Goal: Task Accomplishment & Management: Manage account settings

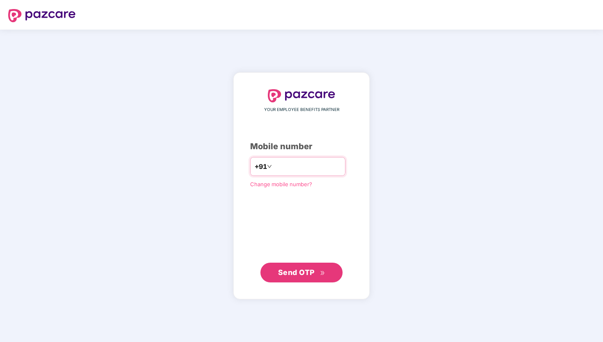
type input "**********"
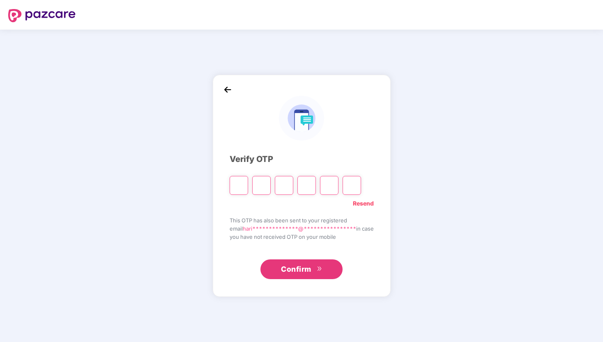
type input "*"
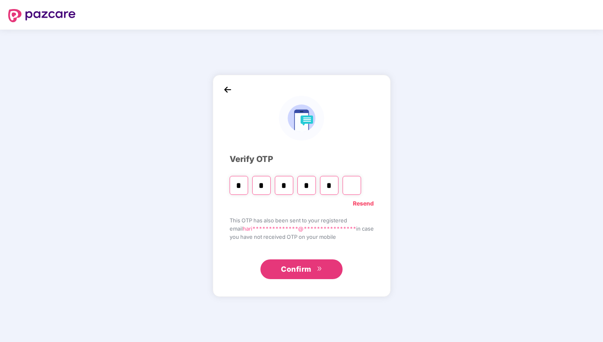
type input "*"
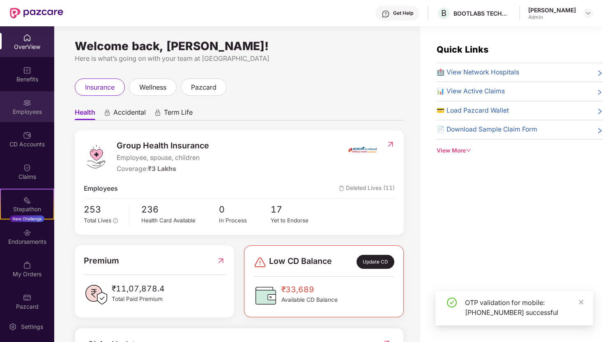
click at [24, 98] on div at bounding box center [27, 102] width 8 height 8
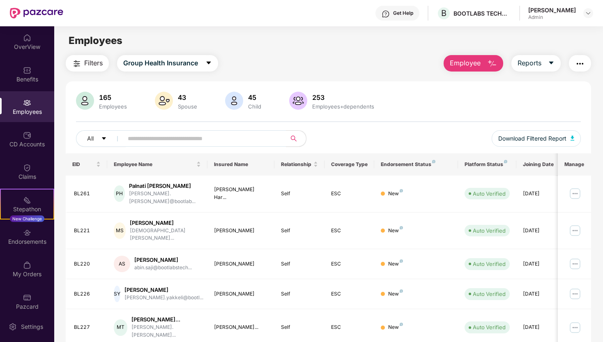
click at [489, 62] on img "button" at bounding box center [492, 64] width 10 height 10
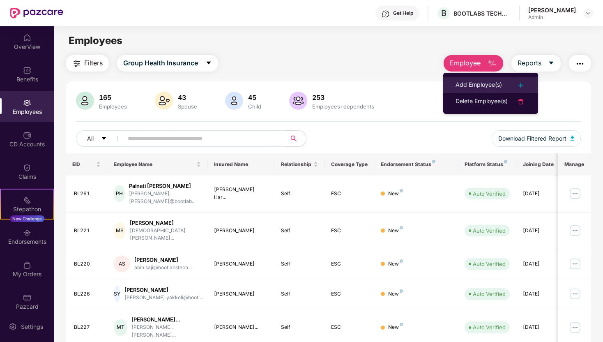
click at [482, 80] on div "Add Employee(s)" at bounding box center [478, 85] width 46 height 10
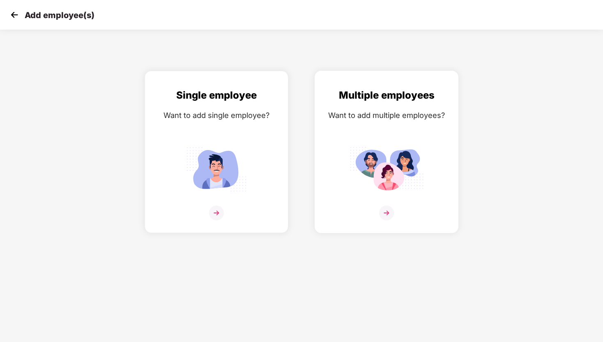
click at [384, 213] on img at bounding box center [386, 212] width 15 height 15
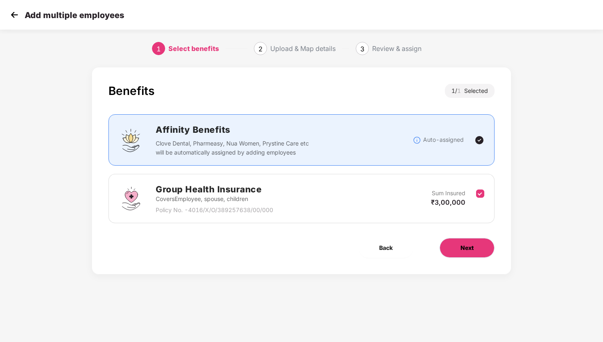
click at [468, 248] on span "Next" at bounding box center [466, 247] width 13 height 9
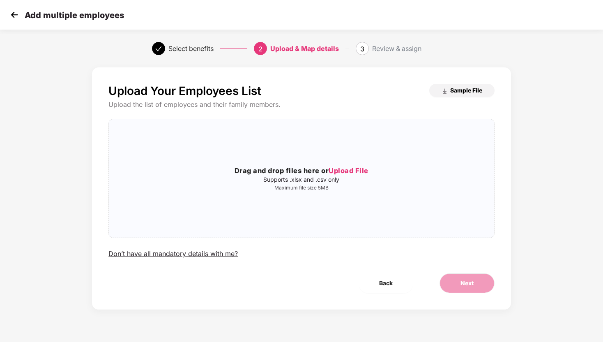
click at [450, 92] on span "Sample File" at bounding box center [466, 90] width 32 height 8
click at [344, 171] on span "Upload File" at bounding box center [348, 170] width 40 height 8
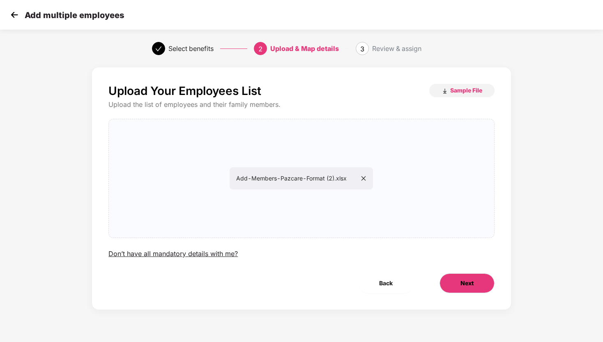
click at [448, 284] on button "Next" at bounding box center [466, 283] width 55 height 20
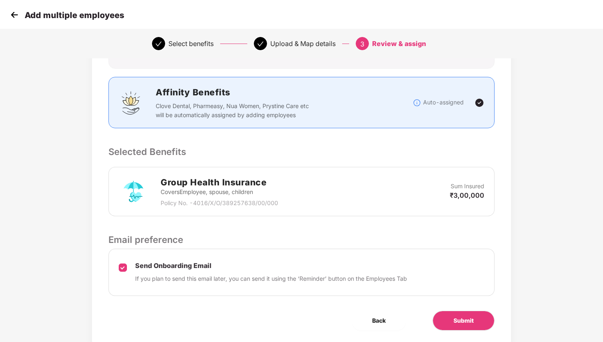
scroll to position [116, 0]
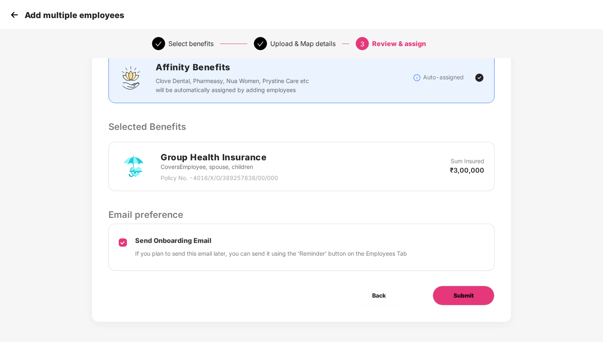
click at [448, 298] on button "Submit" at bounding box center [463, 295] width 62 height 20
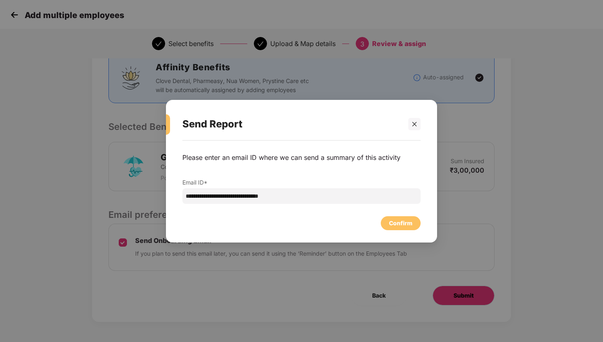
scroll to position [0, 0]
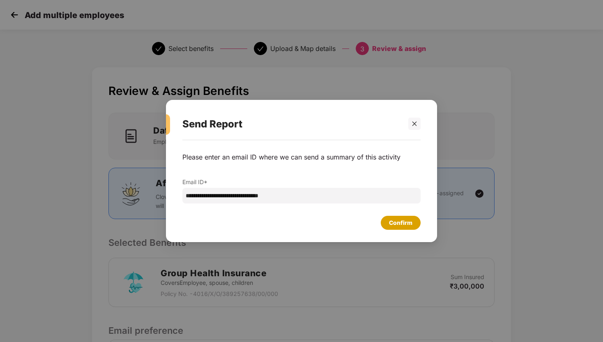
click at [391, 225] on div "Confirm" at bounding box center [400, 222] width 23 height 9
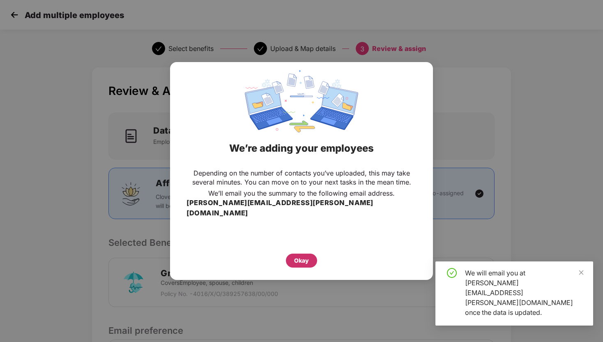
click at [306, 256] on div "Okay" at bounding box center [301, 260] width 15 height 9
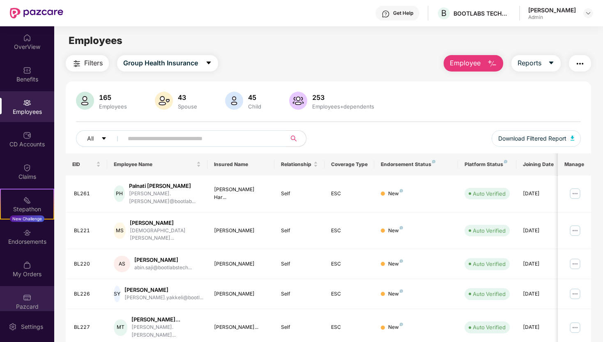
click at [16, 299] on div "Pazcard" at bounding box center [27, 301] width 54 height 31
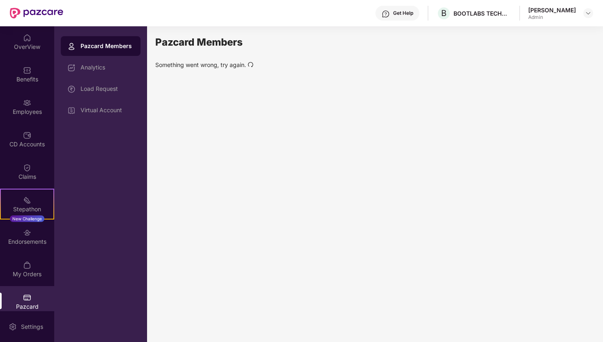
click at [249, 64] on icon "redo" at bounding box center [251, 65] width 6 height 6
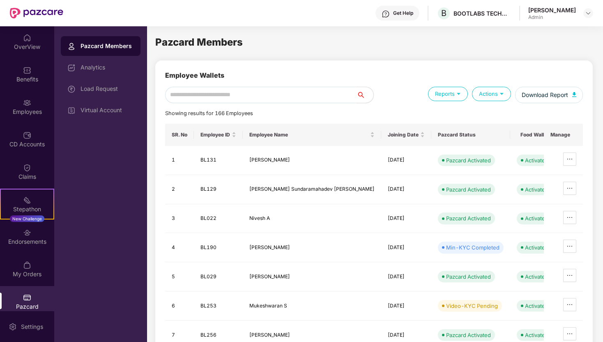
click at [496, 96] on div "Actions" at bounding box center [491, 94] width 39 height 14
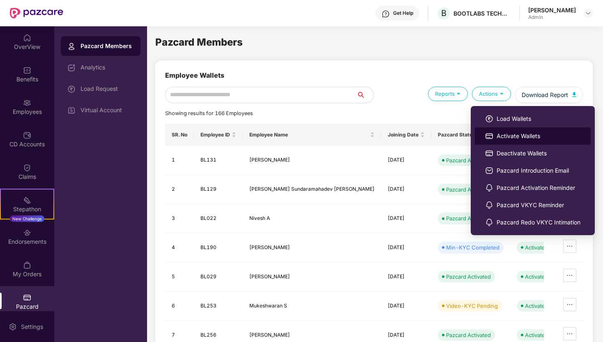
click at [507, 140] on li "Activate Wallets" at bounding box center [533, 135] width 116 height 17
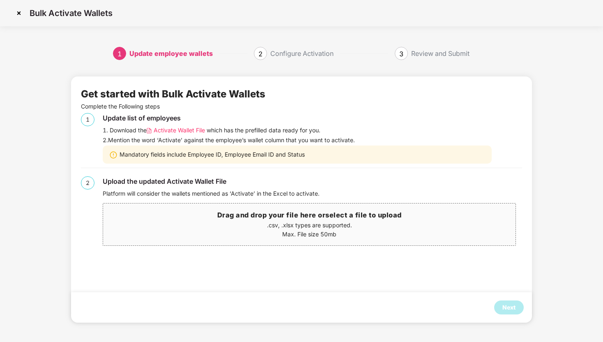
click at [175, 129] on span "Activate Wallet File" at bounding box center [179, 130] width 51 height 9
click at [317, 230] on p "Max. File size 50mb" at bounding box center [309, 233] width 412 height 9
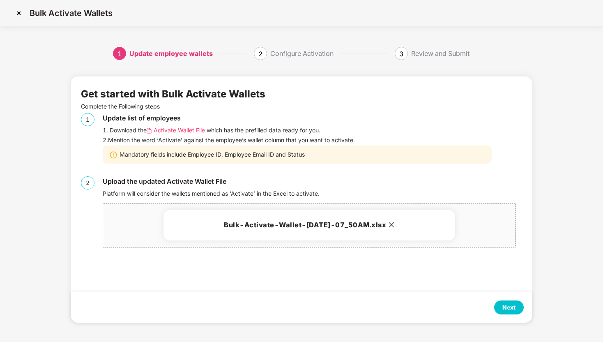
click at [504, 311] on div "Next" at bounding box center [508, 307] width 13 height 9
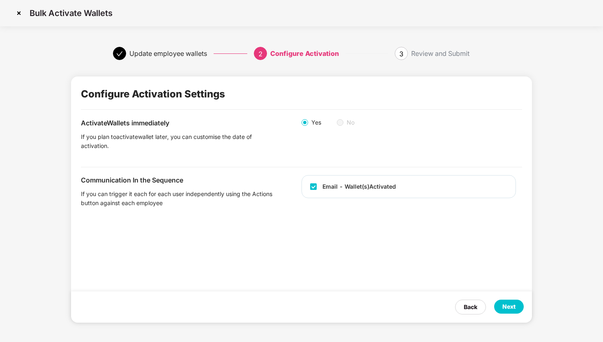
click at [516, 310] on div "Next" at bounding box center [509, 306] width 30 height 14
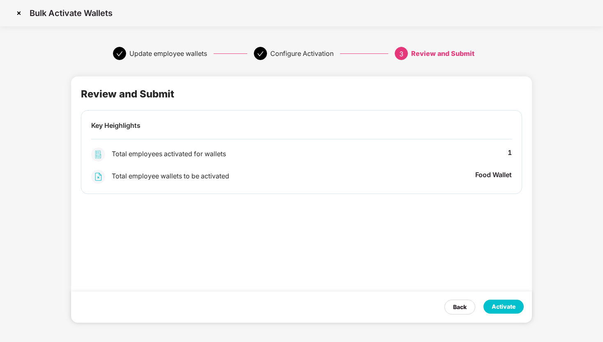
click at [500, 305] on div "Activate" at bounding box center [503, 306] width 24 height 9
